Goal: Navigation & Orientation: Find specific page/section

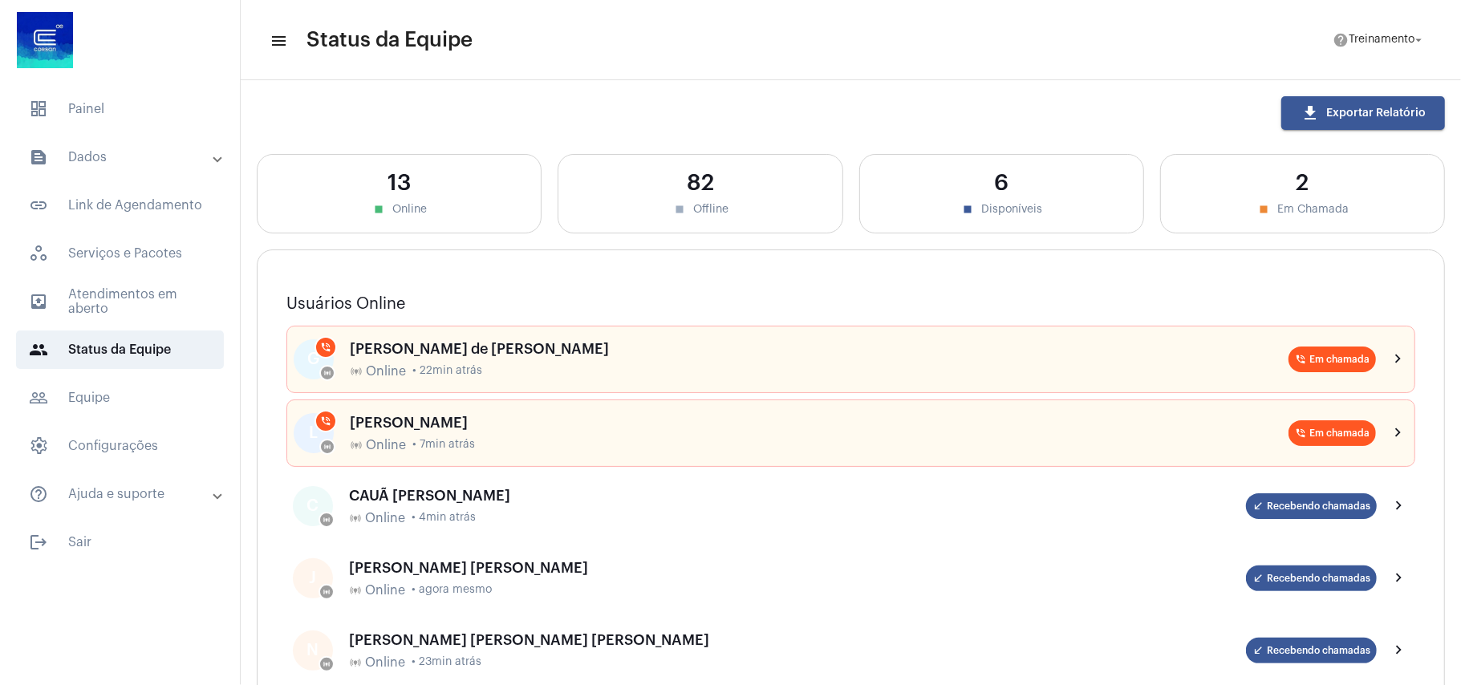
click at [91, 158] on mat-panel-title "text_snippet_outlined Dados" at bounding box center [121, 157] width 185 height 19
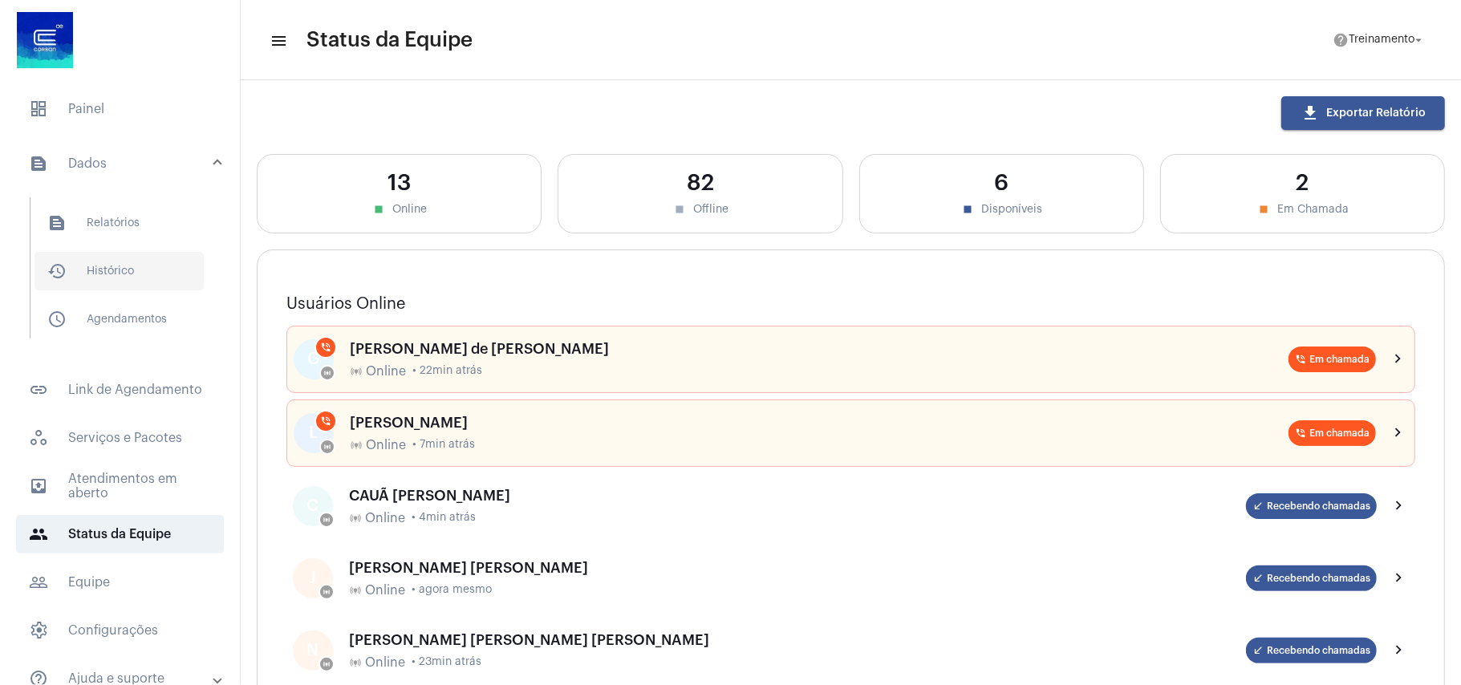
click at [129, 266] on span "history_outlined Histórico" at bounding box center [118, 271] width 169 height 38
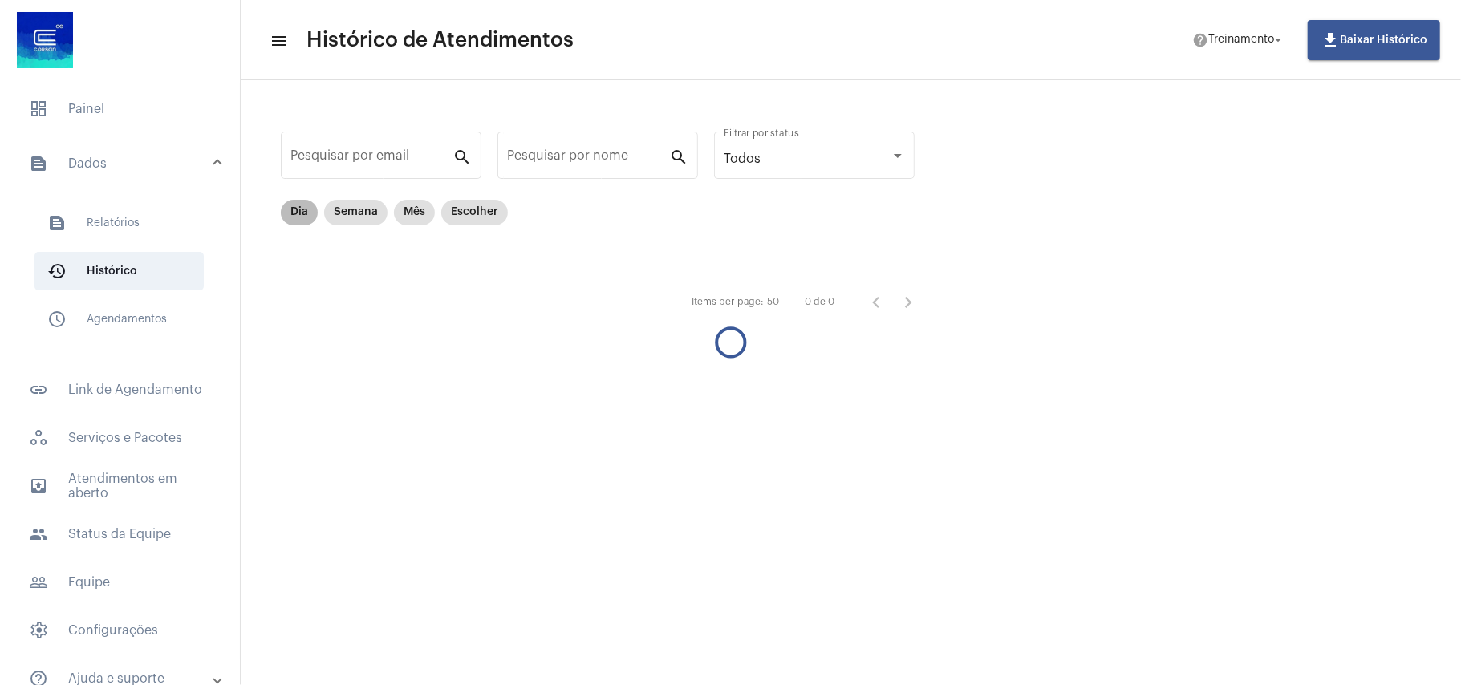
click at [300, 210] on mat-chip "Dia" at bounding box center [299, 213] width 37 height 26
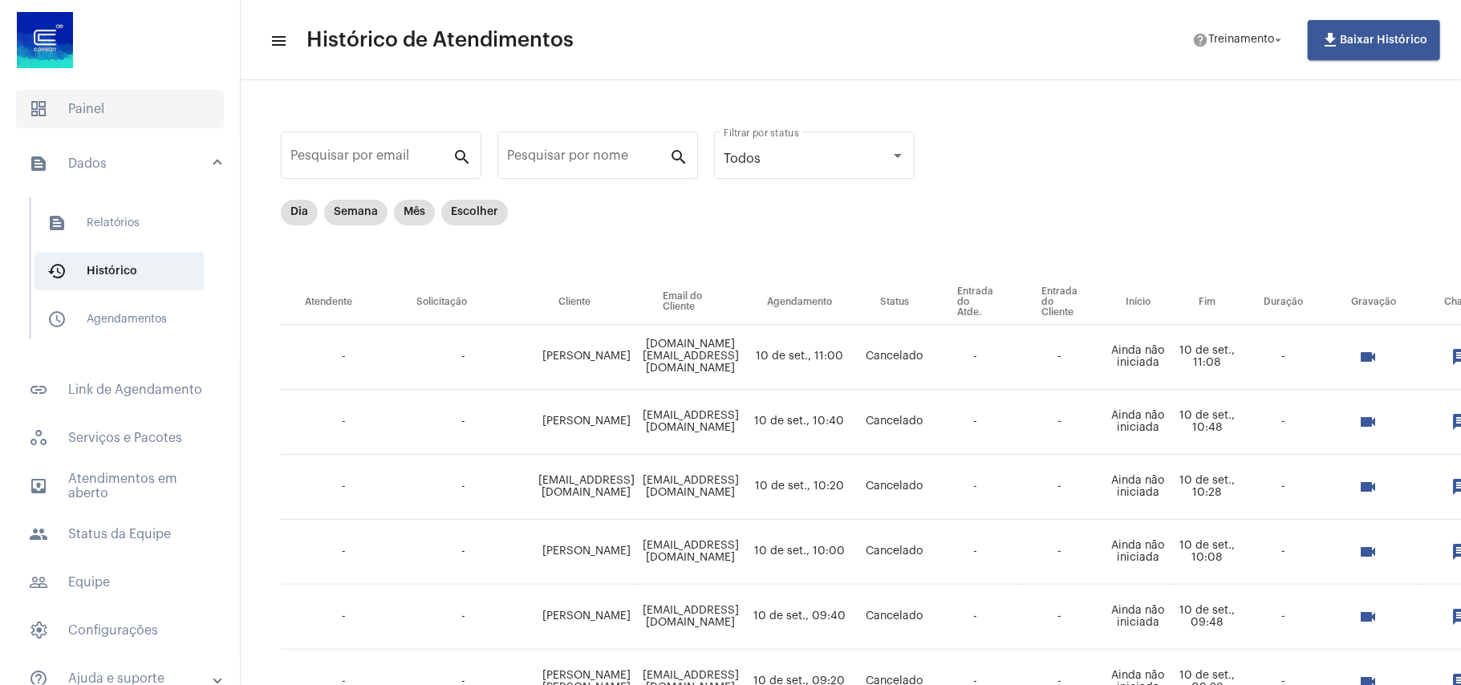
drag, startPoint x: 72, startPoint y: 110, endPoint x: 152, endPoint y: 107, distance: 79.4
click at [71, 109] on span "dashboard Painel" at bounding box center [120, 109] width 208 height 38
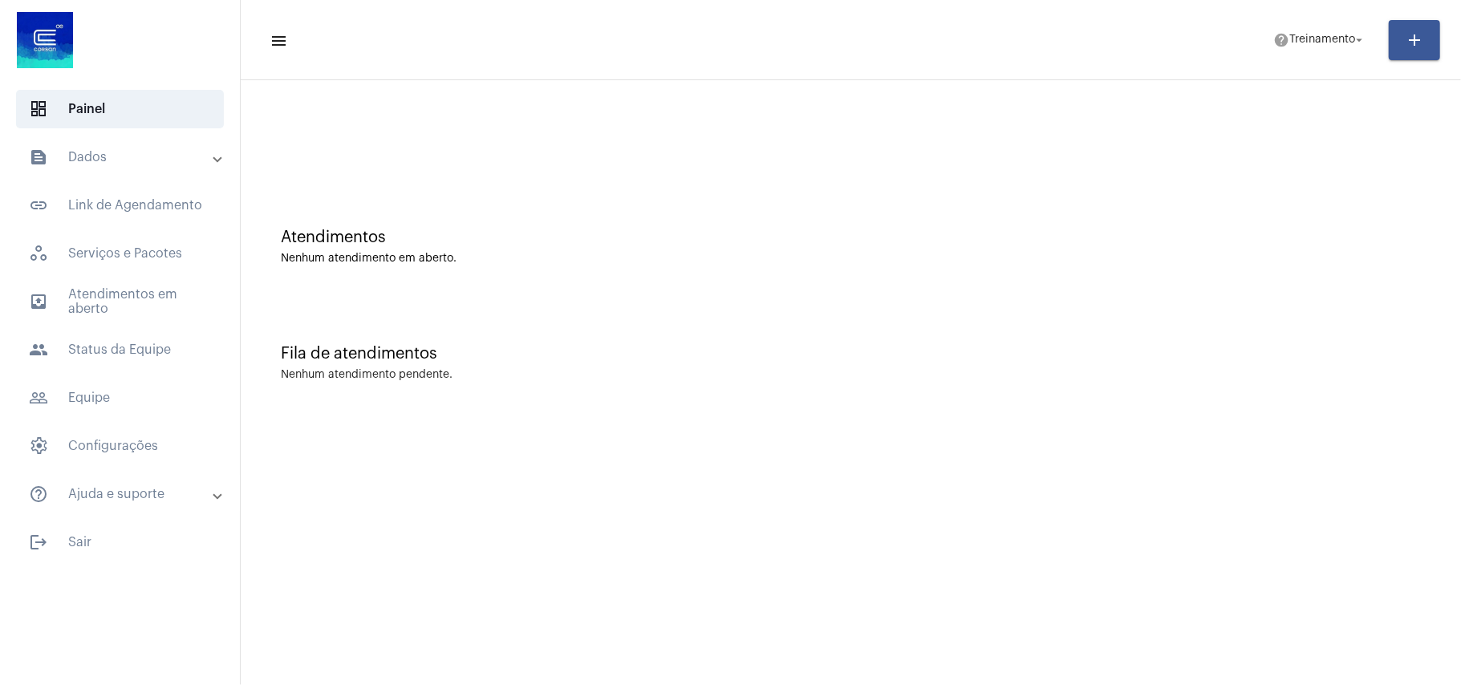
click at [1019, 111] on div at bounding box center [851, 134] width 1204 height 92
click at [120, 338] on span "people Status da Equipe" at bounding box center [120, 349] width 208 height 38
